Goal: Transaction & Acquisition: Purchase product/service

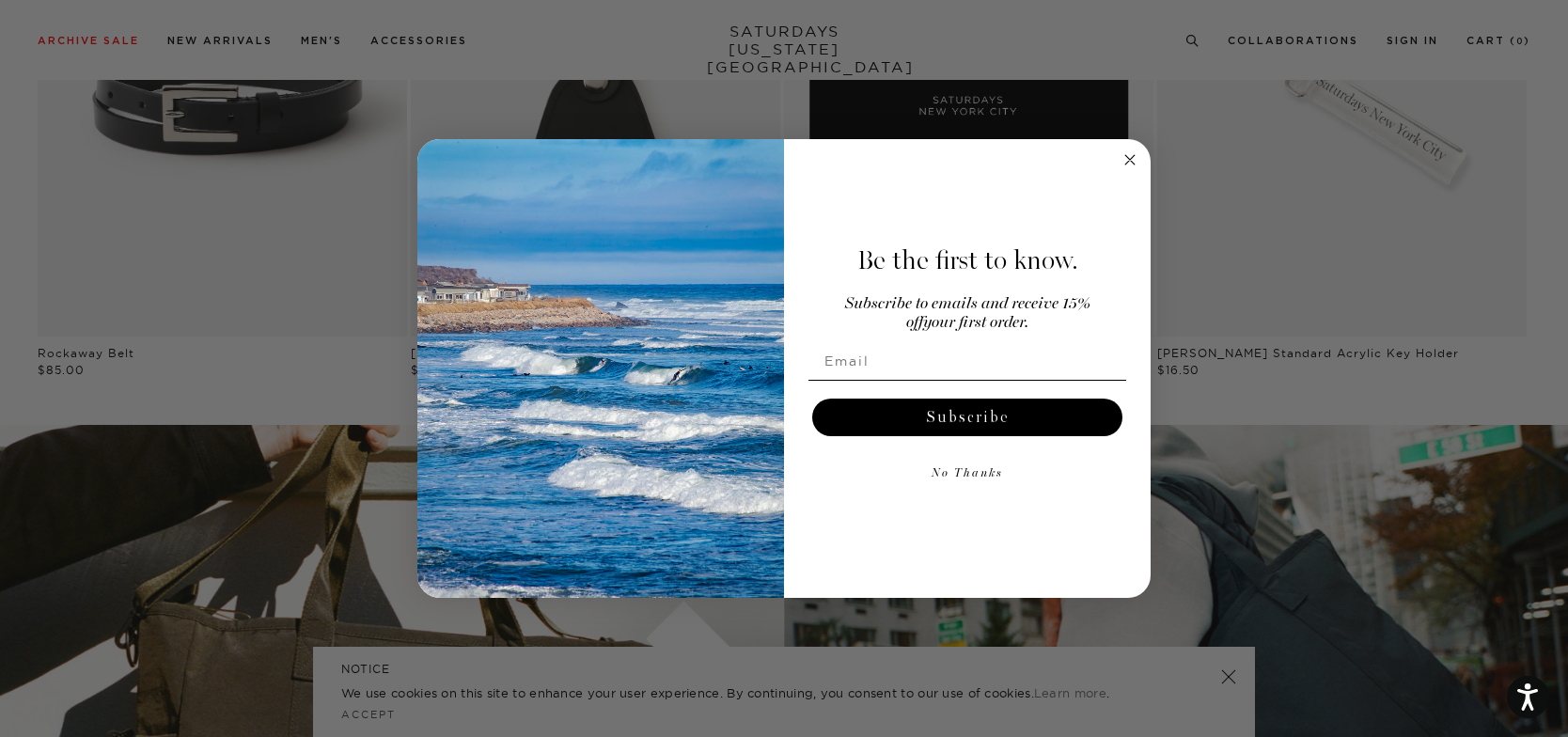
scroll to position [2671, 0]
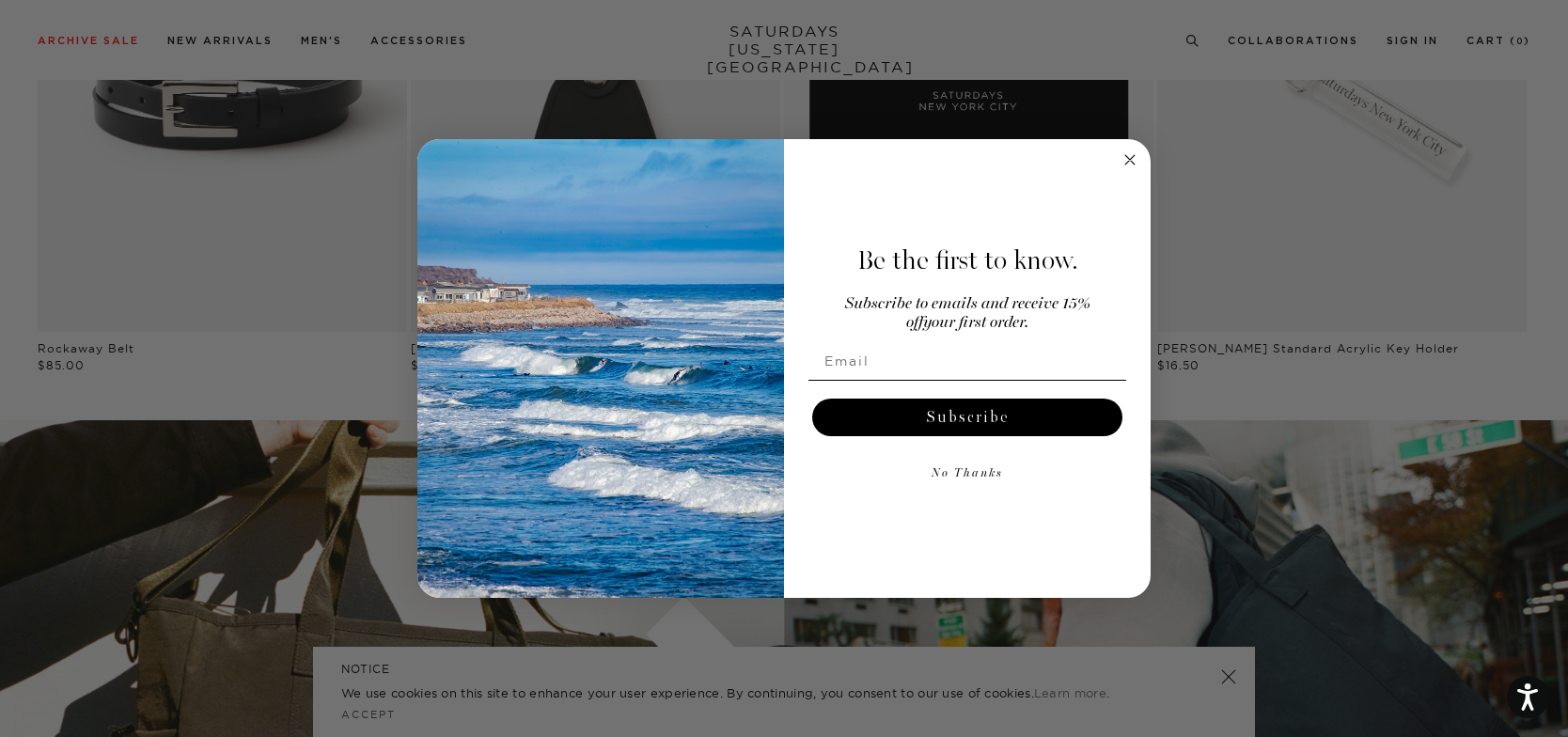
click at [1130, 161] on icon "Close dialog" at bounding box center [1130, 160] width 10 height 10
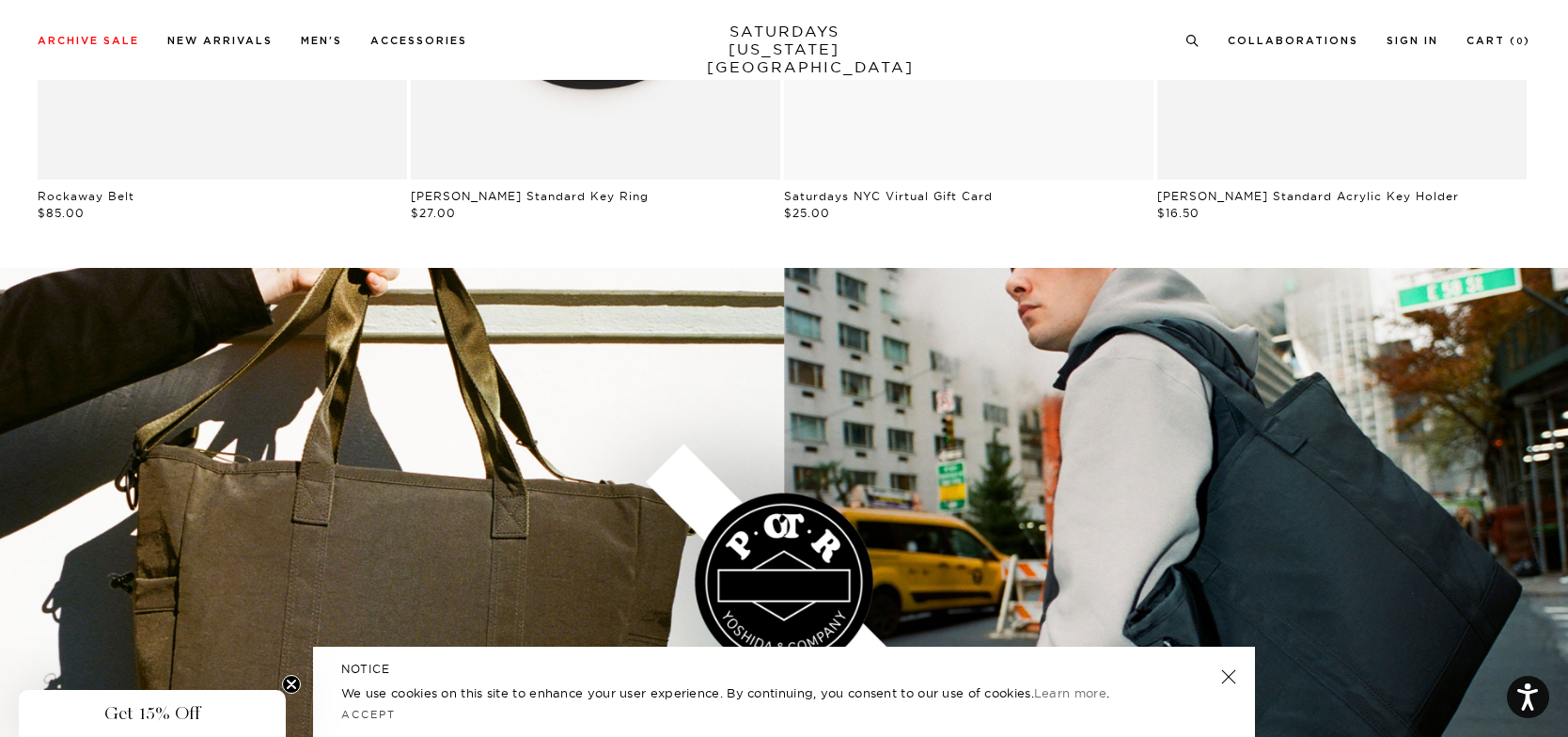
scroll to position [1820, 0]
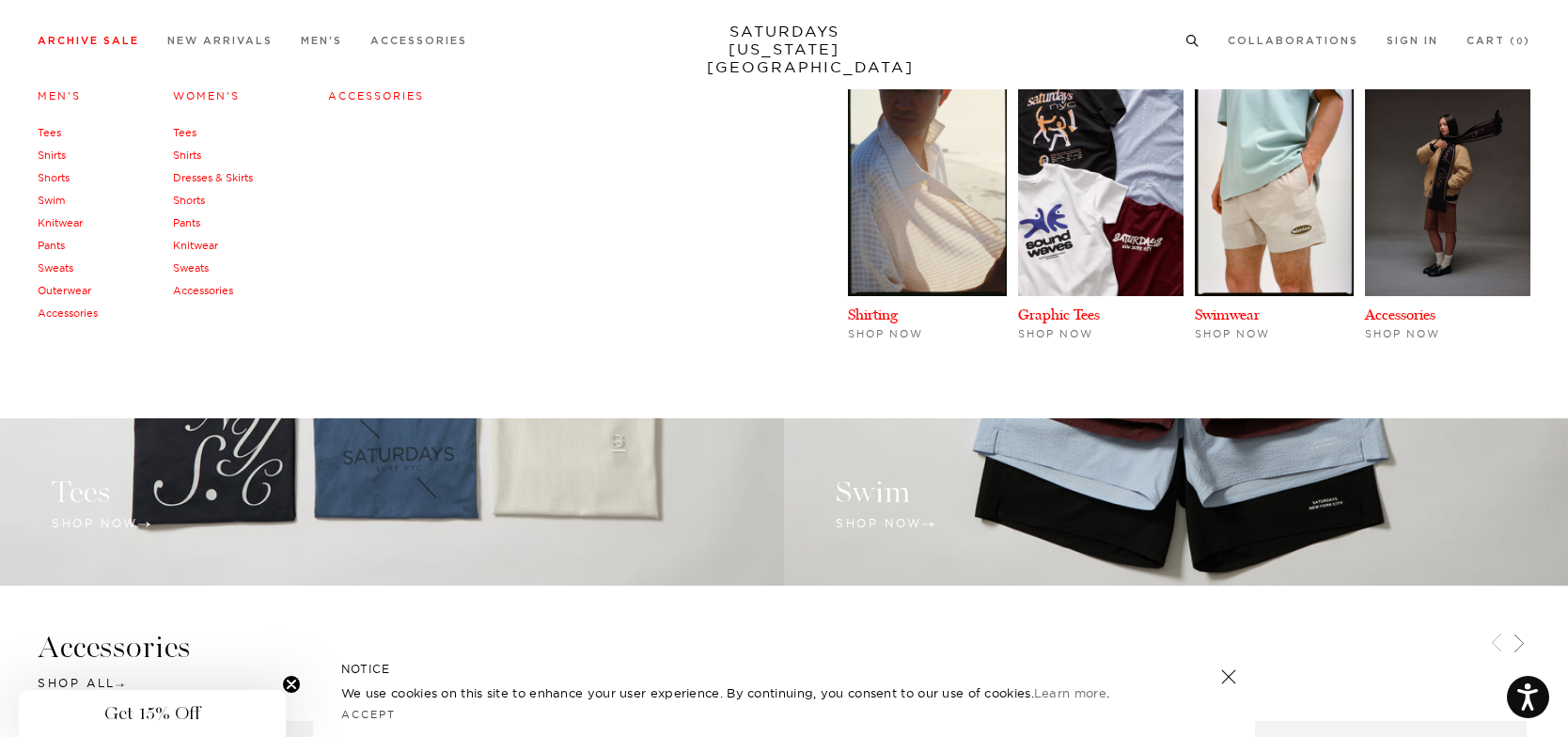
click at [104, 34] on li "Archive Sale Men's Tees Shirts Shorts Swim Knitwear Pants Sweats Outerwear" at bounding box center [88, 39] width 101 height 17
click at [104, 46] on link "Archive Sale" at bounding box center [88, 40] width 101 height 11
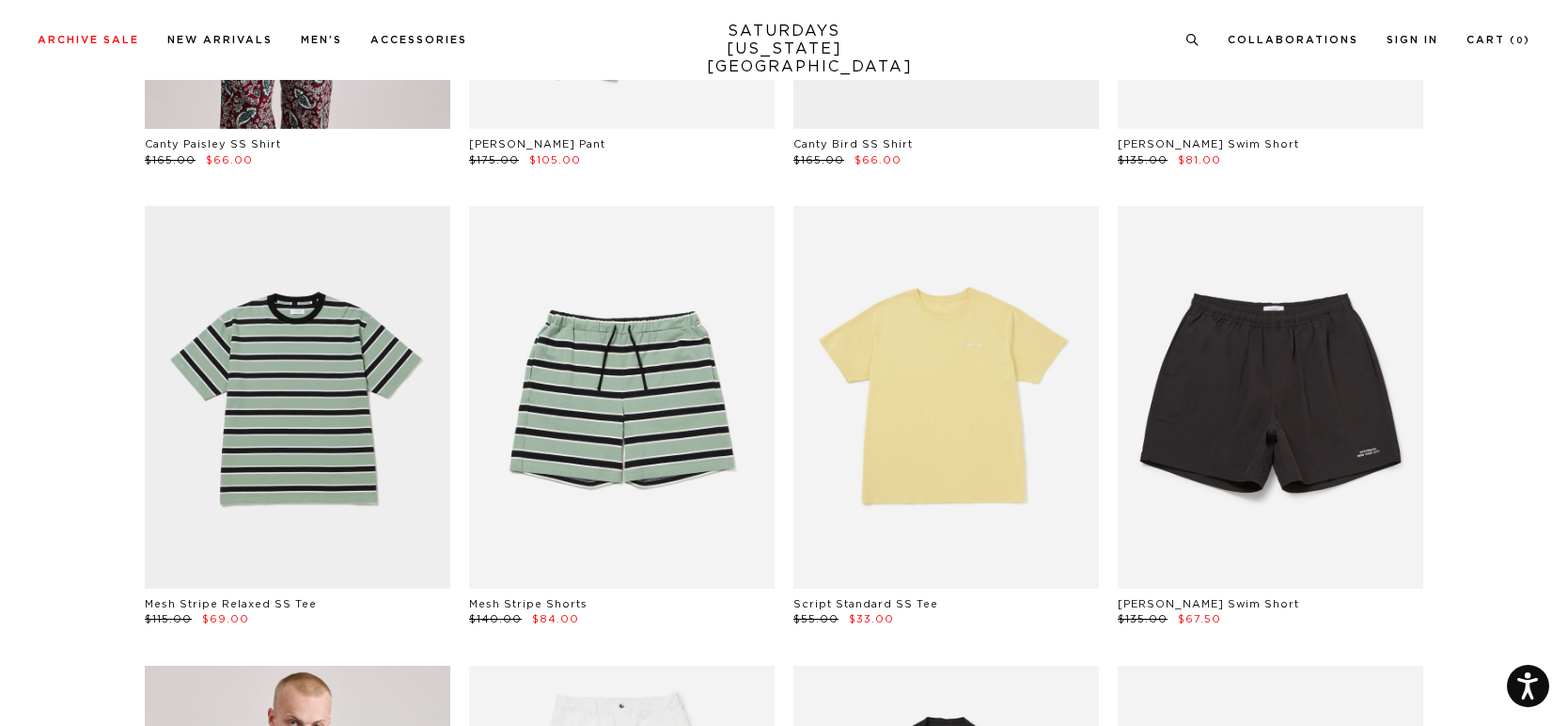
scroll to position [475, 0]
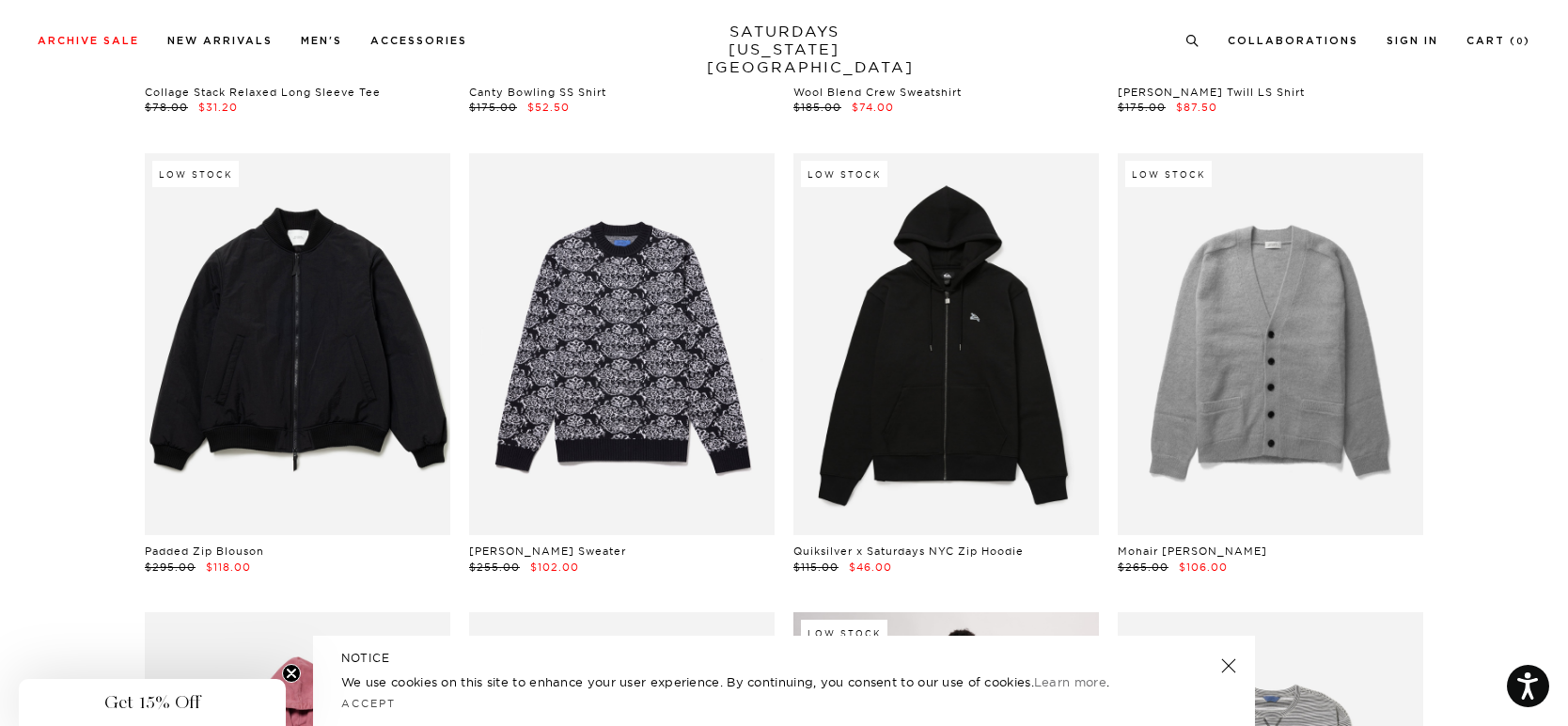
scroll to position [31172, 0]
